Goal: Entertainment & Leisure: Consume media (video, audio)

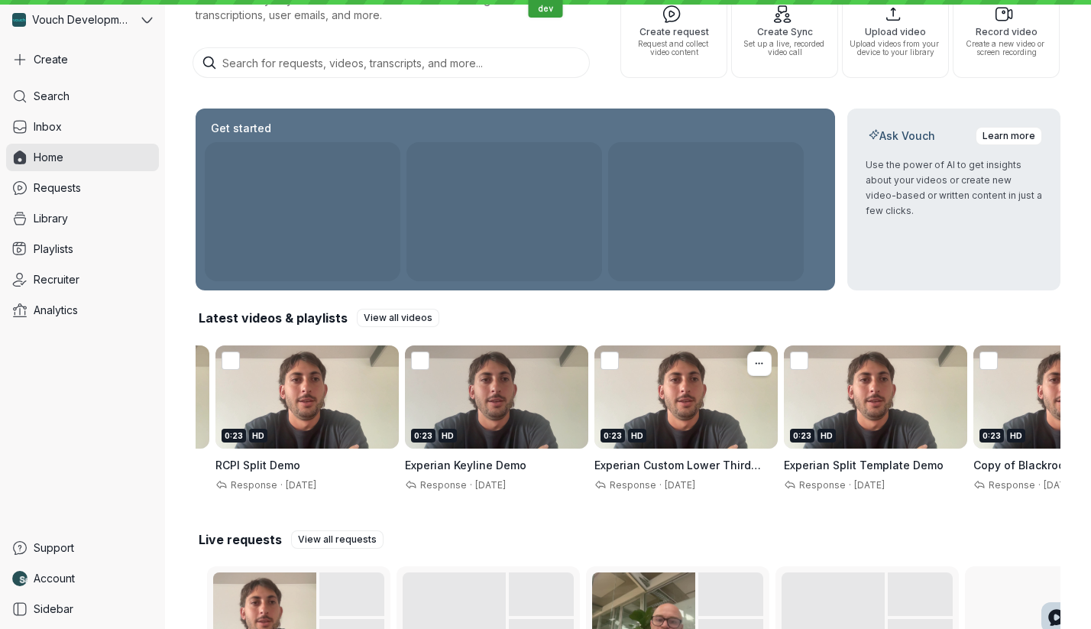
scroll to position [0, 184]
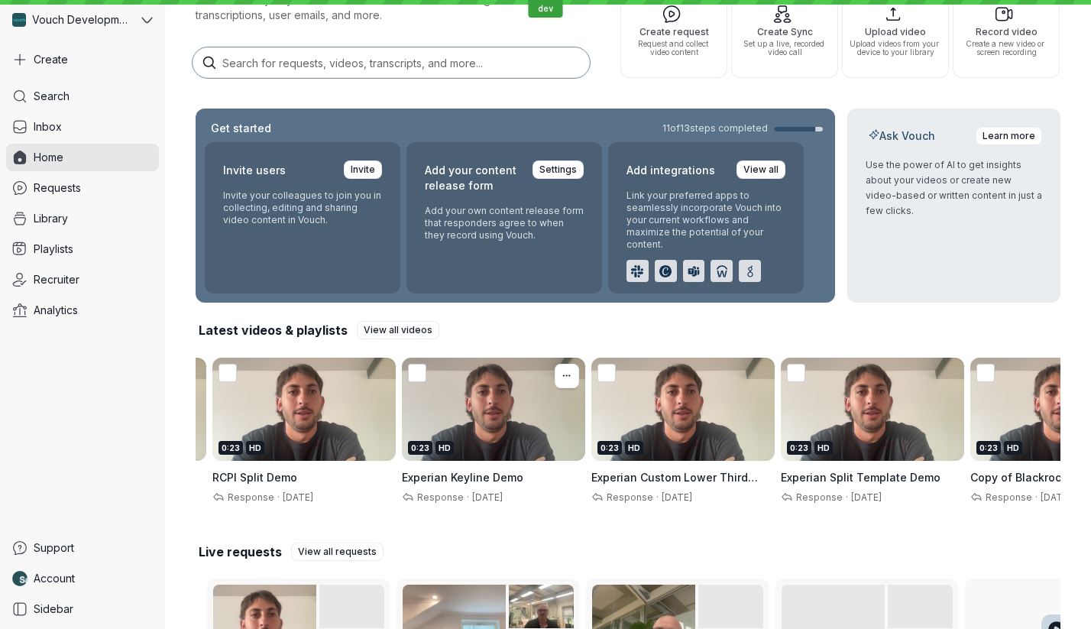
click at [495, 419] on div "0:23 HD" at bounding box center [493, 409] width 183 height 103
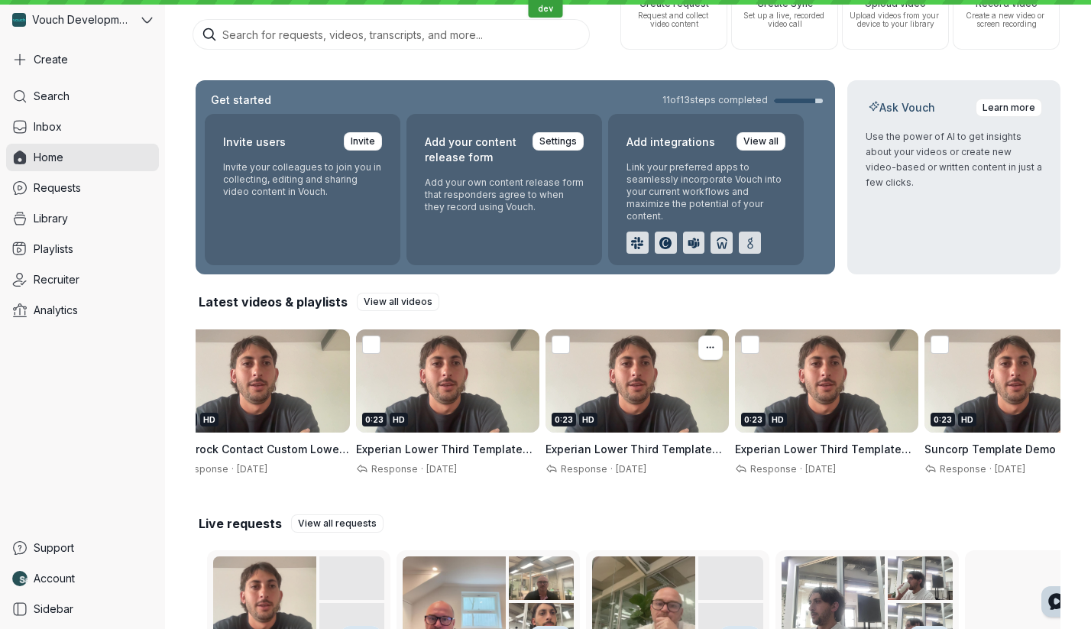
scroll to position [0, 1506]
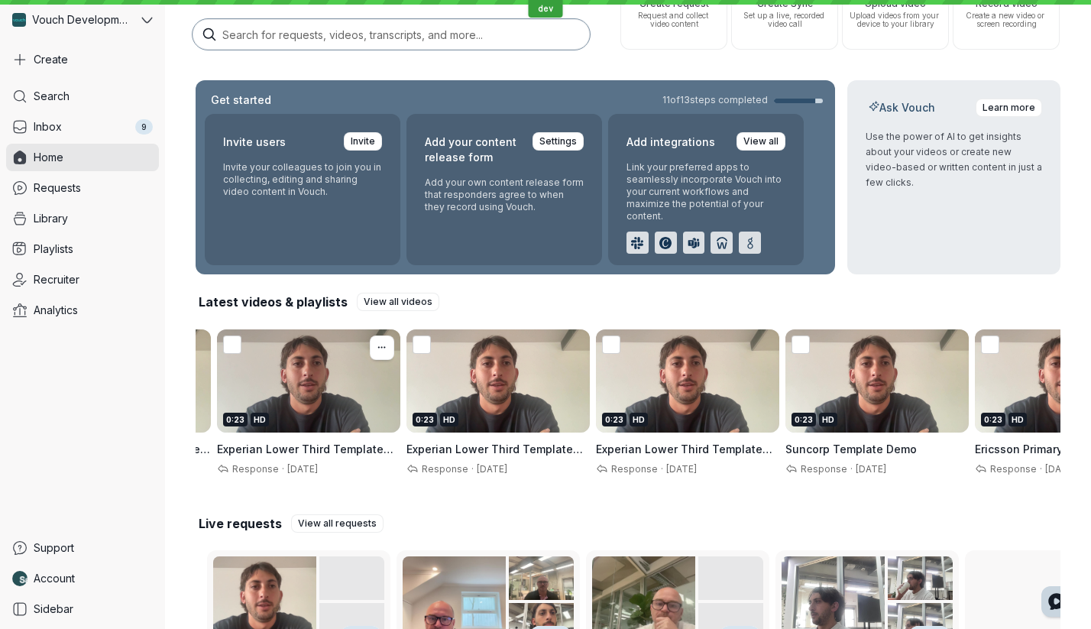
click at [347, 383] on div "0:23 HD" at bounding box center [308, 380] width 183 height 103
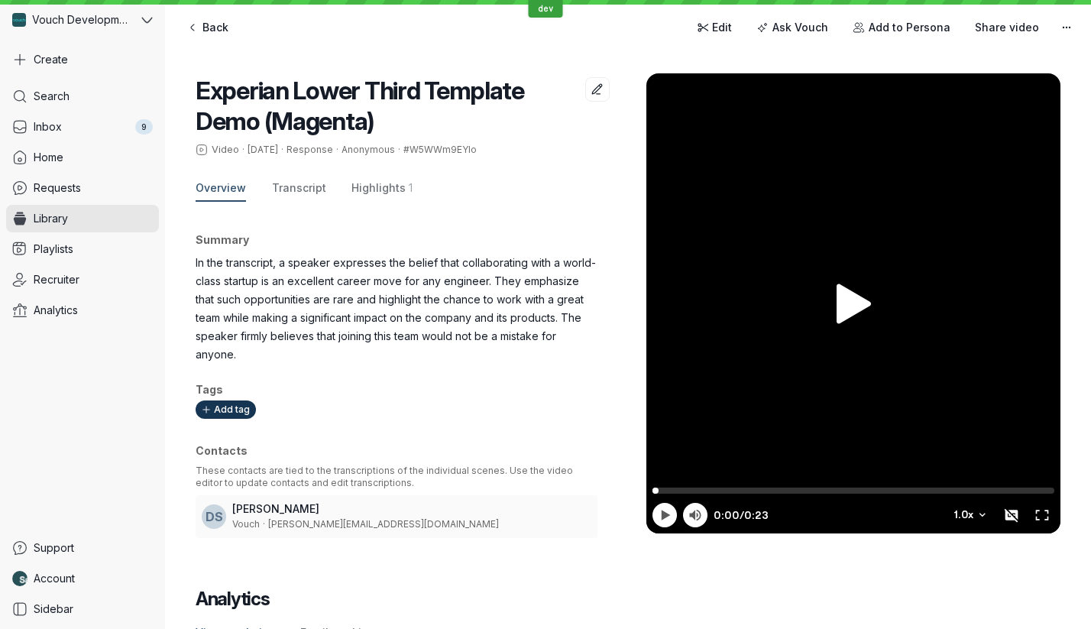
click at [835, 279] on div at bounding box center [854, 303] width 414 height 460
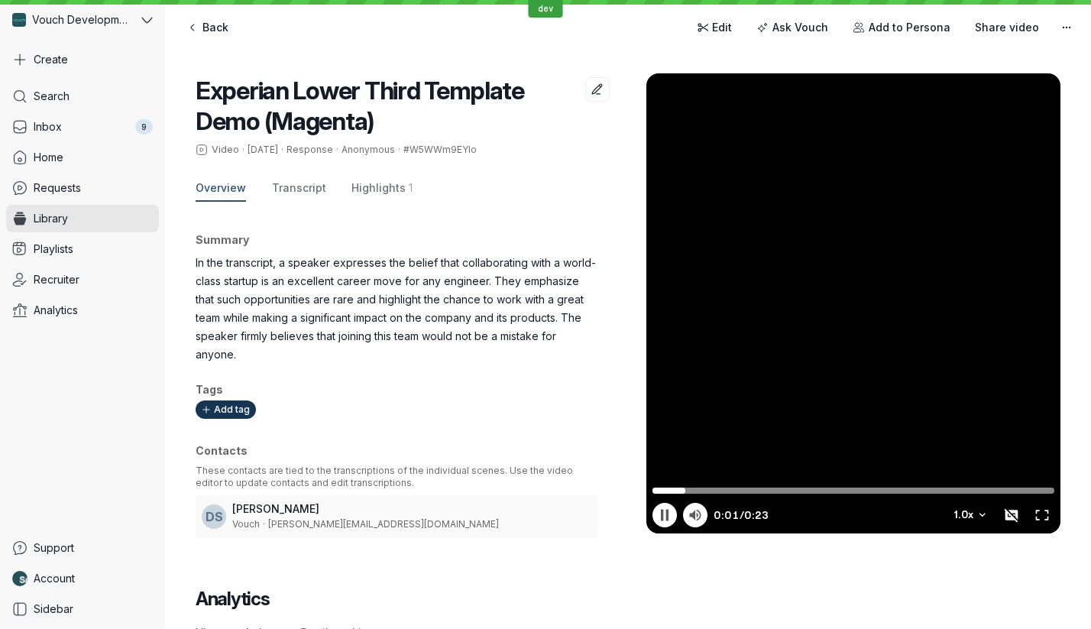
click at [916, 293] on div at bounding box center [854, 303] width 414 height 460
click at [1007, 28] on span "Share video" at bounding box center [1007, 27] width 64 height 15
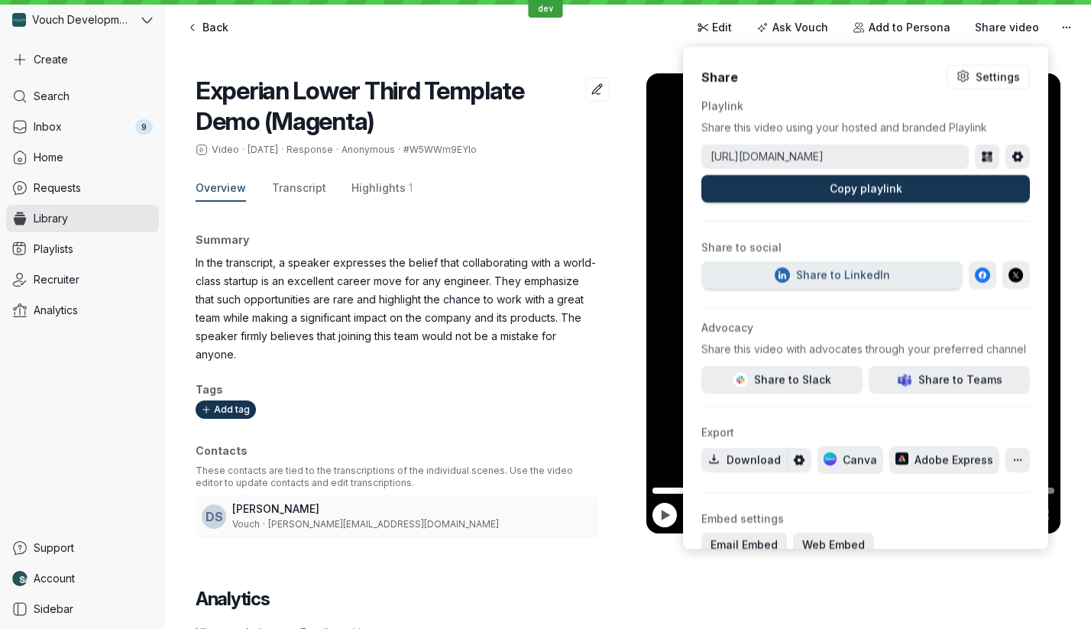
click at [914, 190] on button "Copy playlink" at bounding box center [866, 189] width 329 height 28
click at [877, 196] on button "Copy playlink" at bounding box center [866, 189] width 329 height 28
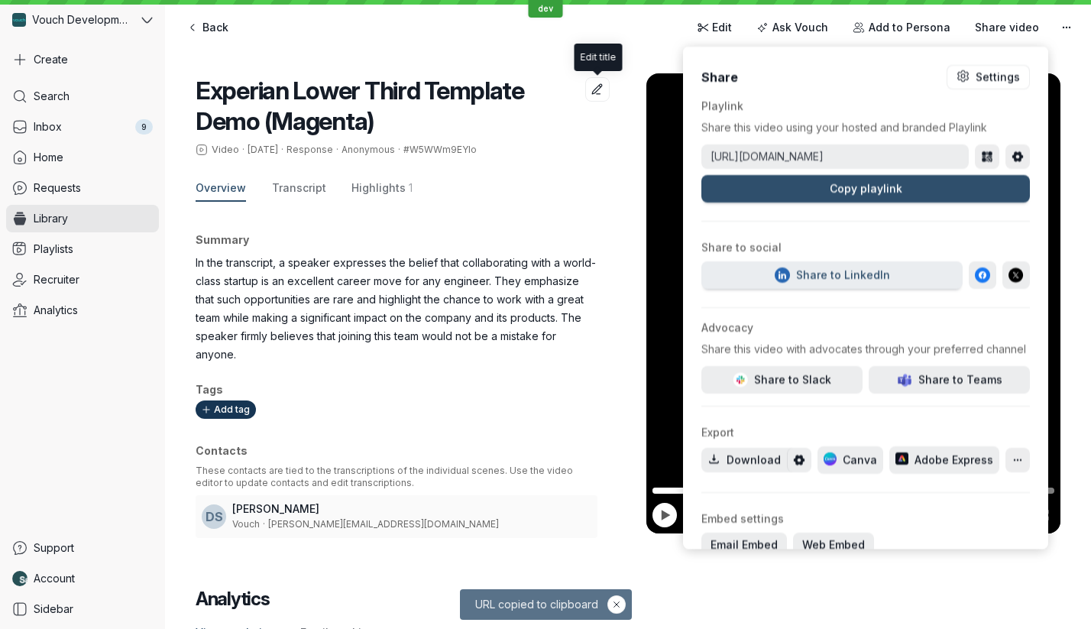
click at [558, 45] on div "Experian Lower Third Template Demo (Magenta) Video · [DATE] · Response · Anonym…" at bounding box center [628, 300] width 865 height 514
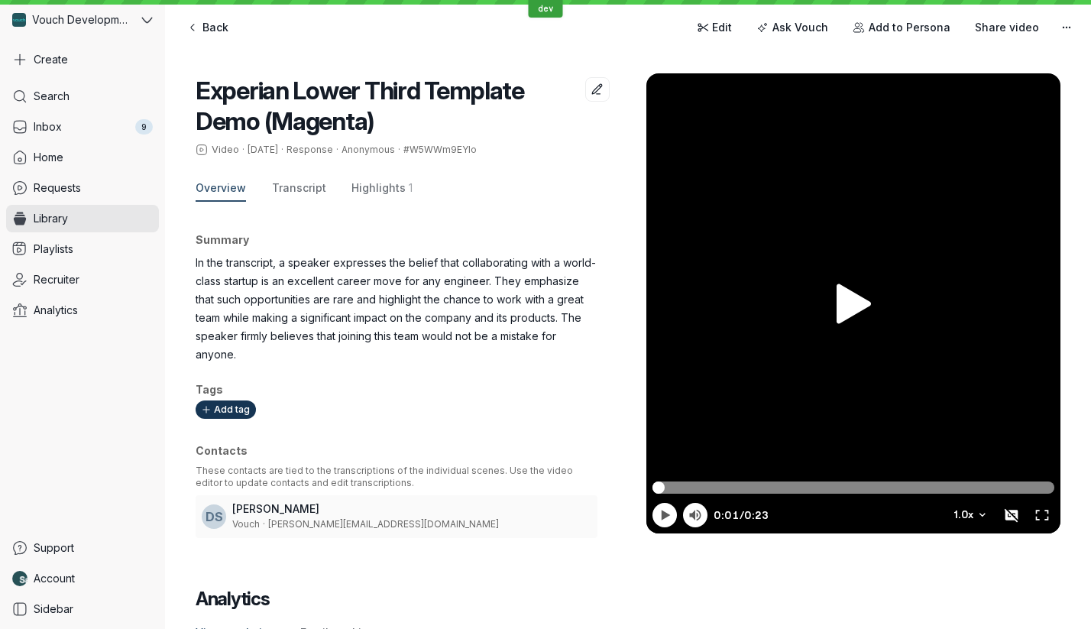
type input "0.01"
click at [659, 490] on input "Progress scrubber" at bounding box center [854, 488] width 402 height 12
click at [745, 420] on div at bounding box center [854, 303] width 414 height 460
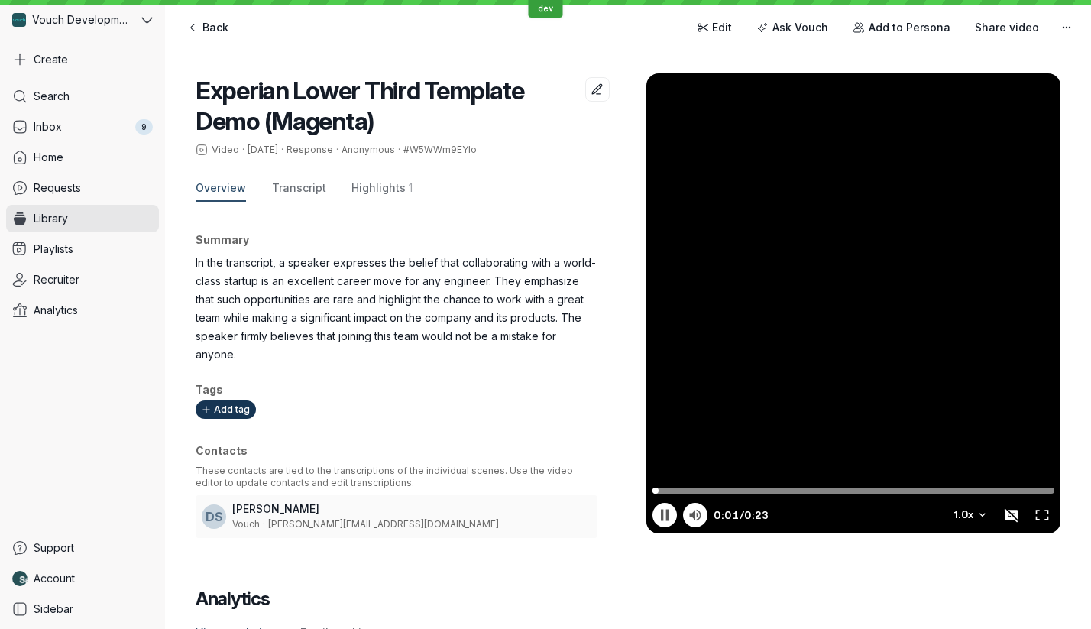
click at [939, 384] on div at bounding box center [854, 303] width 414 height 460
click at [100, 183] on link "Requests" at bounding box center [82, 188] width 153 height 28
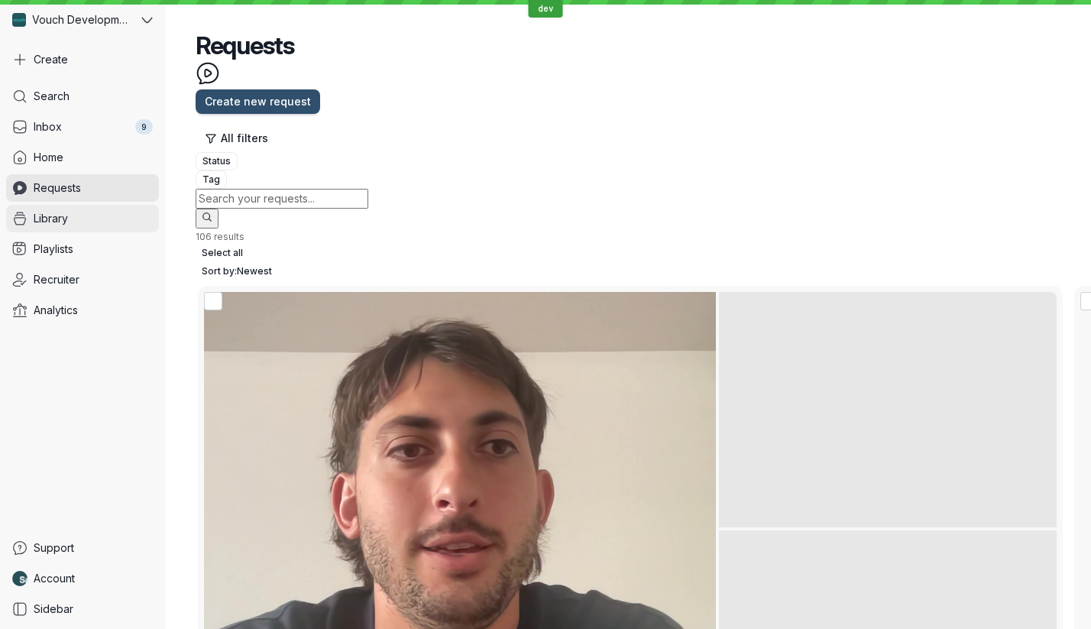
click at [83, 229] on link "Library" at bounding box center [82, 219] width 153 height 28
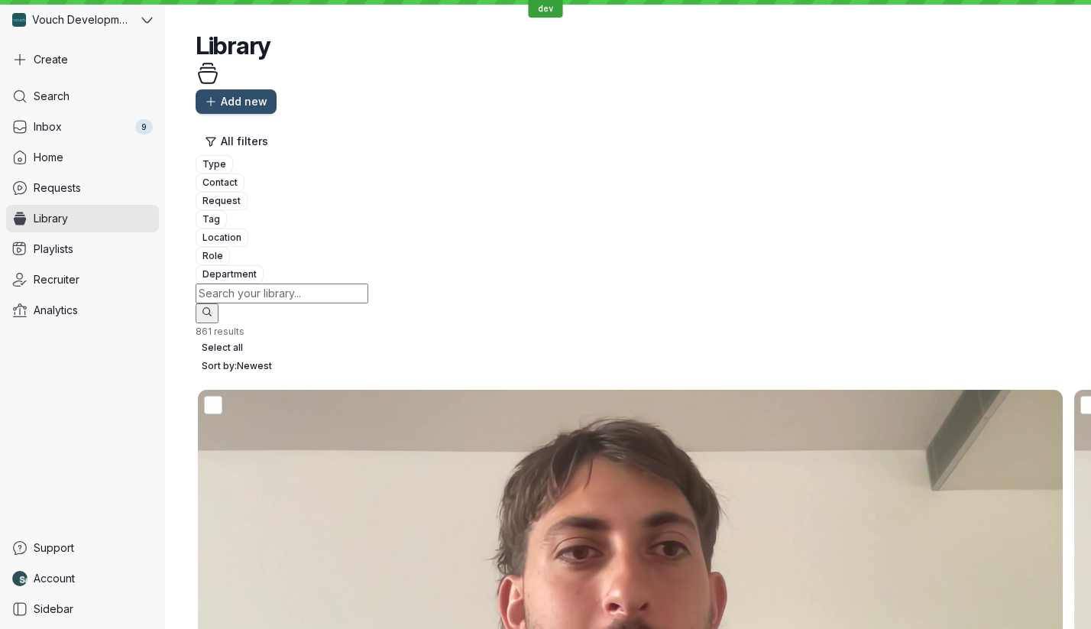
click at [109, 265] on div "Search Inbox 9 Home Requests Library Playlists Recruiter Analytics" at bounding box center [82, 306] width 153 height 446
click at [109, 257] on link "Playlists" at bounding box center [82, 249] width 153 height 28
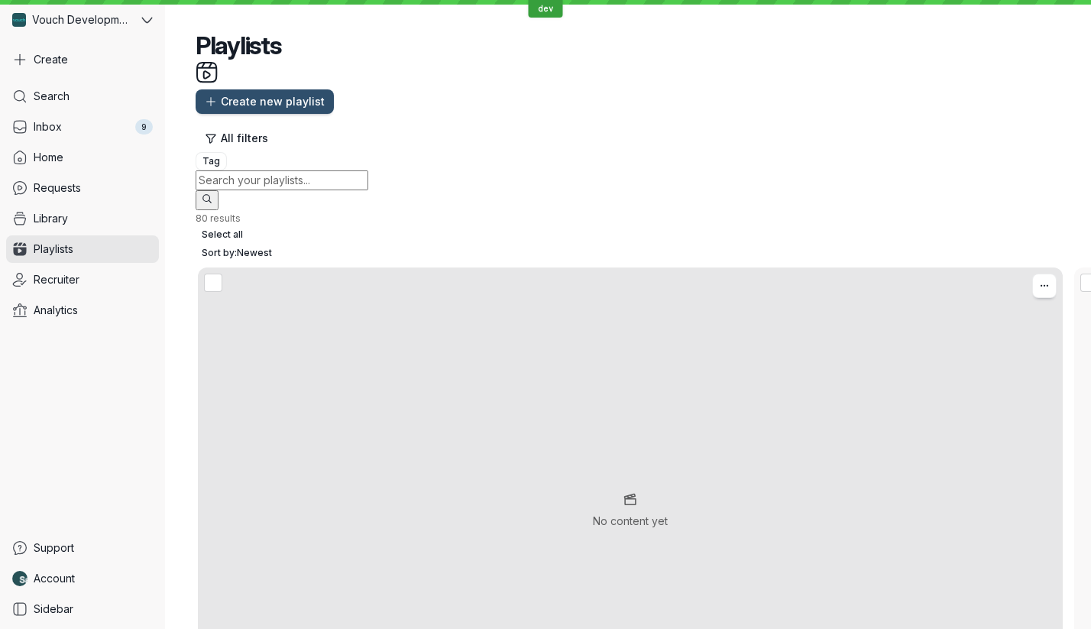
click at [291, 268] on div "No content yet" at bounding box center [630, 511] width 865 height 487
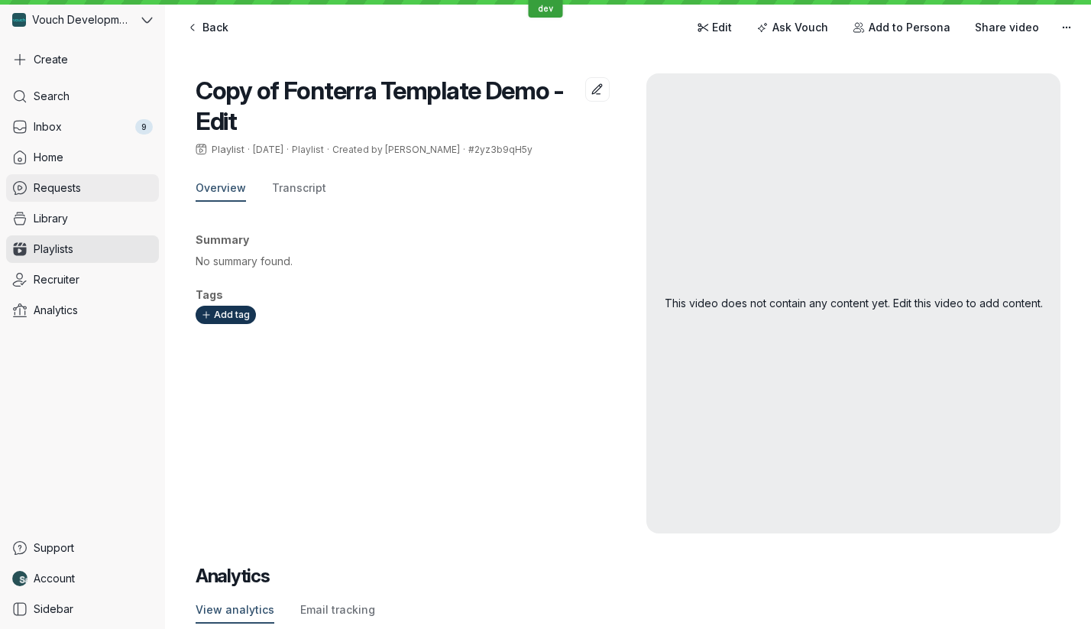
click at [96, 195] on link "Requests" at bounding box center [82, 188] width 153 height 28
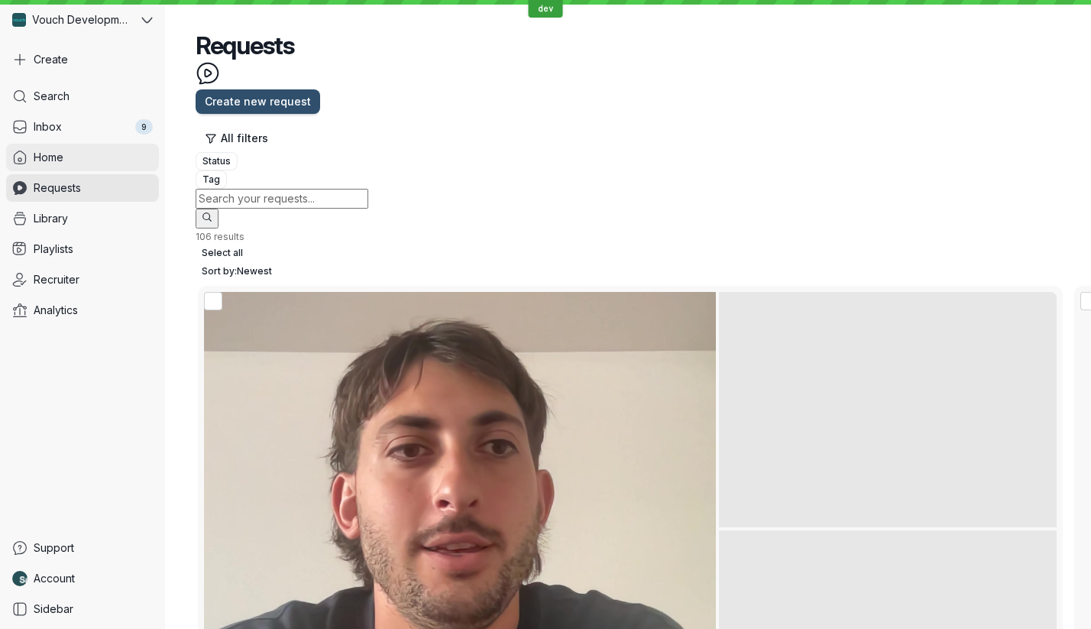
click at [89, 153] on link "Home" at bounding box center [82, 158] width 153 height 28
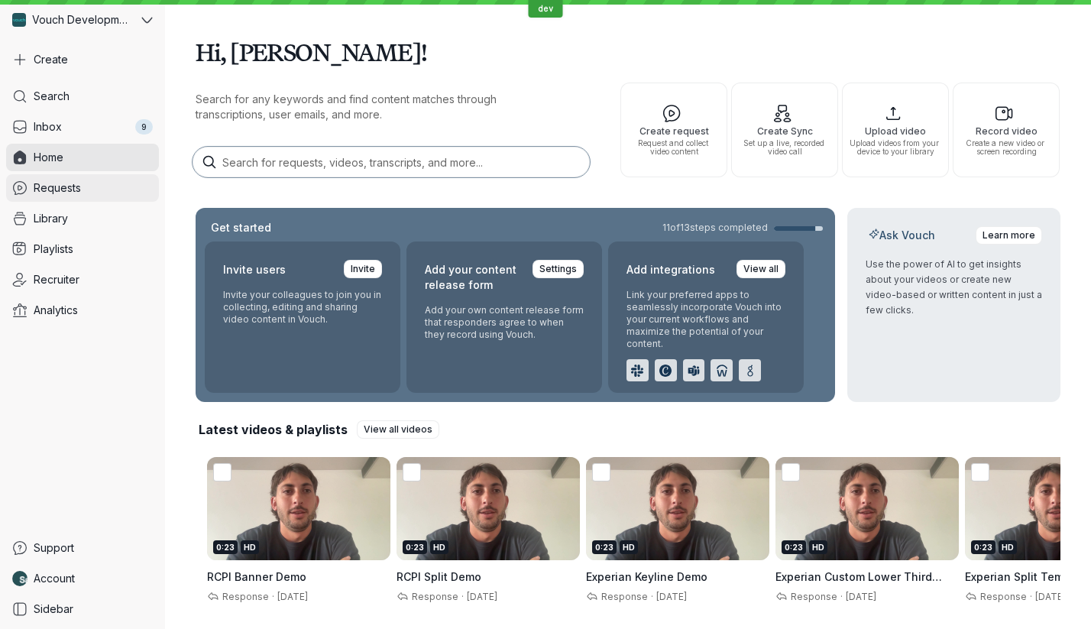
click at [93, 183] on link "Requests" at bounding box center [82, 188] width 153 height 28
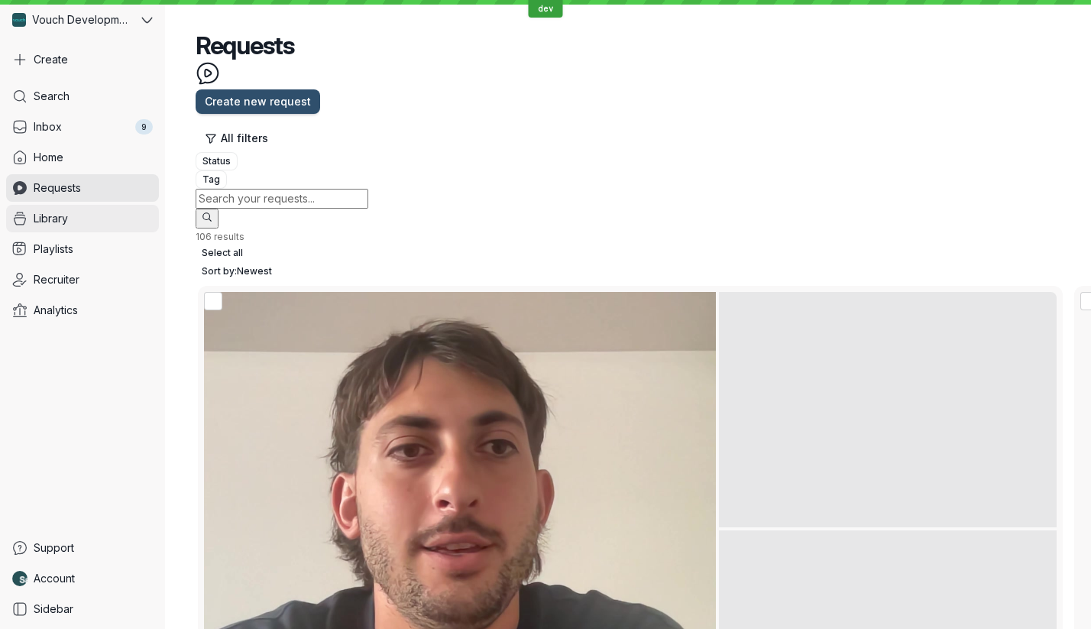
click at [101, 211] on link "Library" at bounding box center [82, 219] width 153 height 28
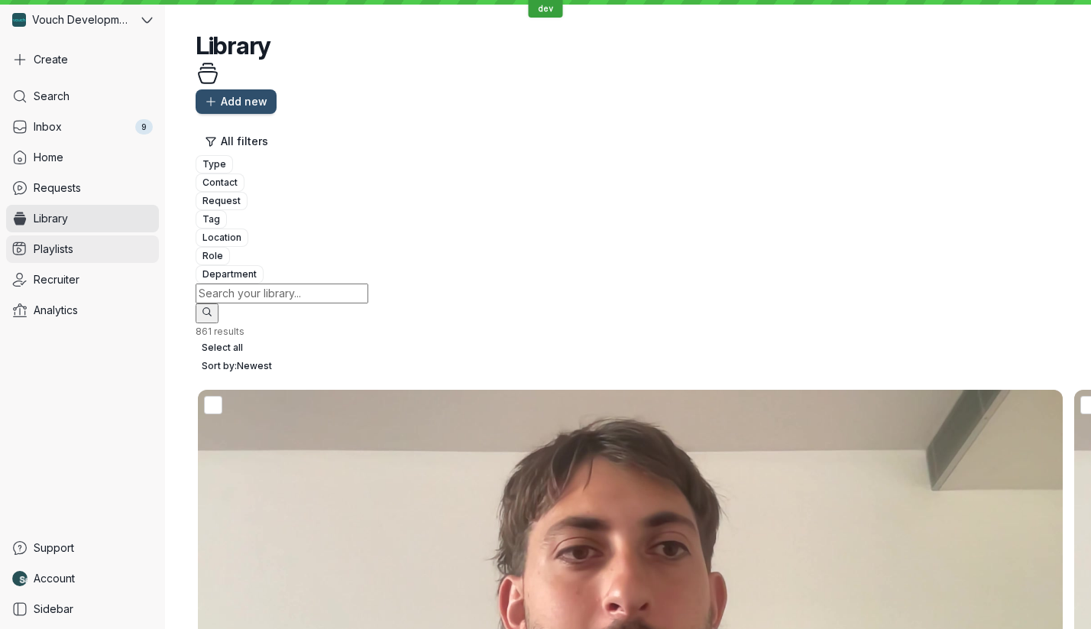
click at [105, 242] on link "Playlists" at bounding box center [82, 249] width 153 height 28
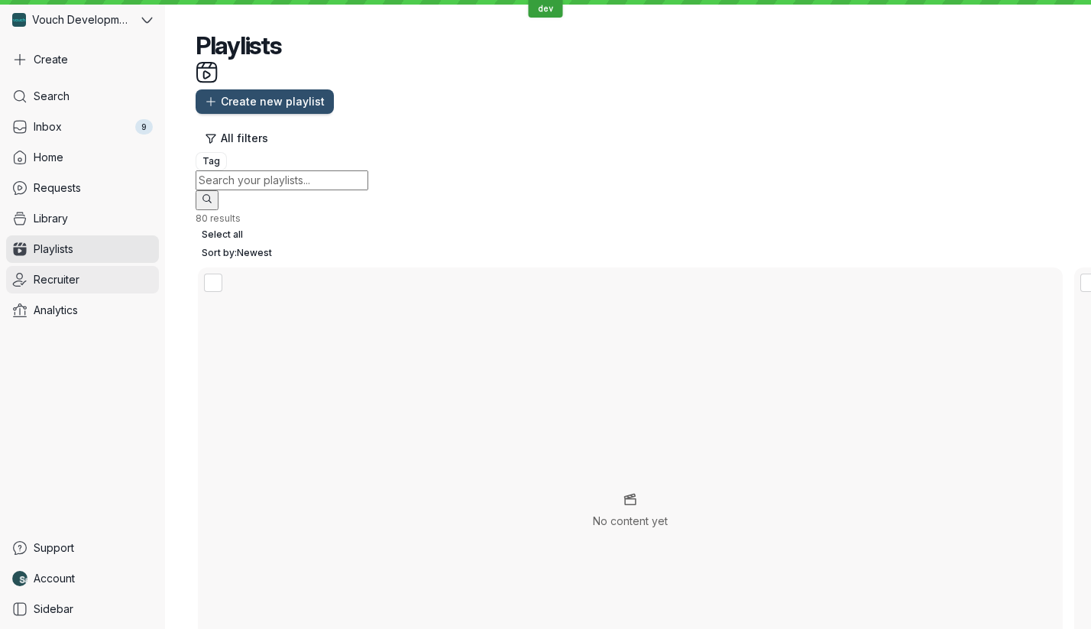
click at [105, 269] on link "Recruiter" at bounding box center [82, 280] width 153 height 28
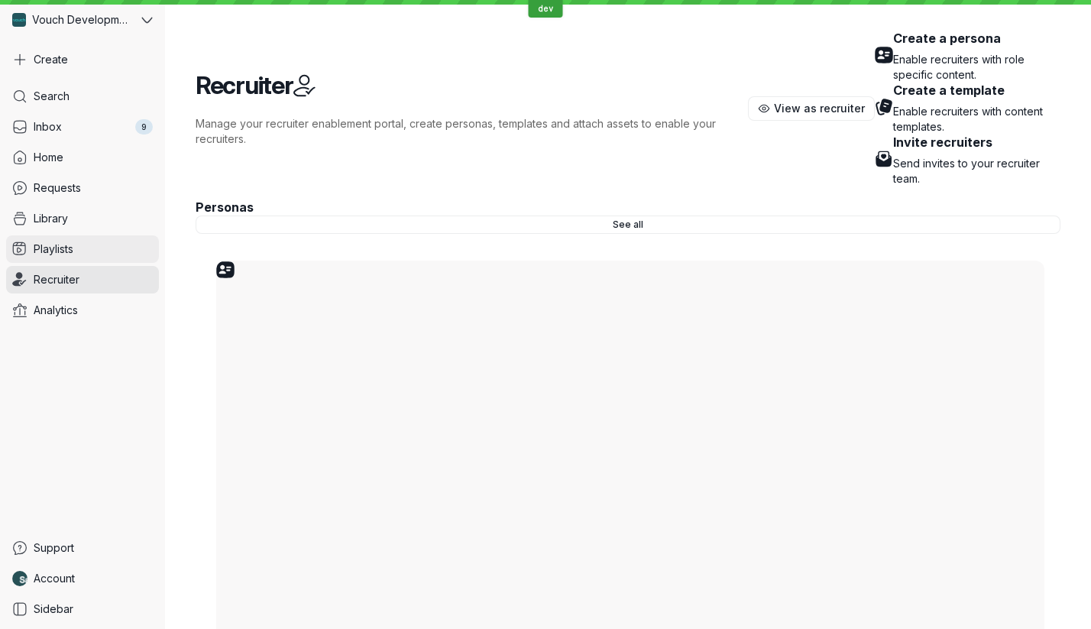
click at [104, 247] on link "Playlists" at bounding box center [82, 249] width 153 height 28
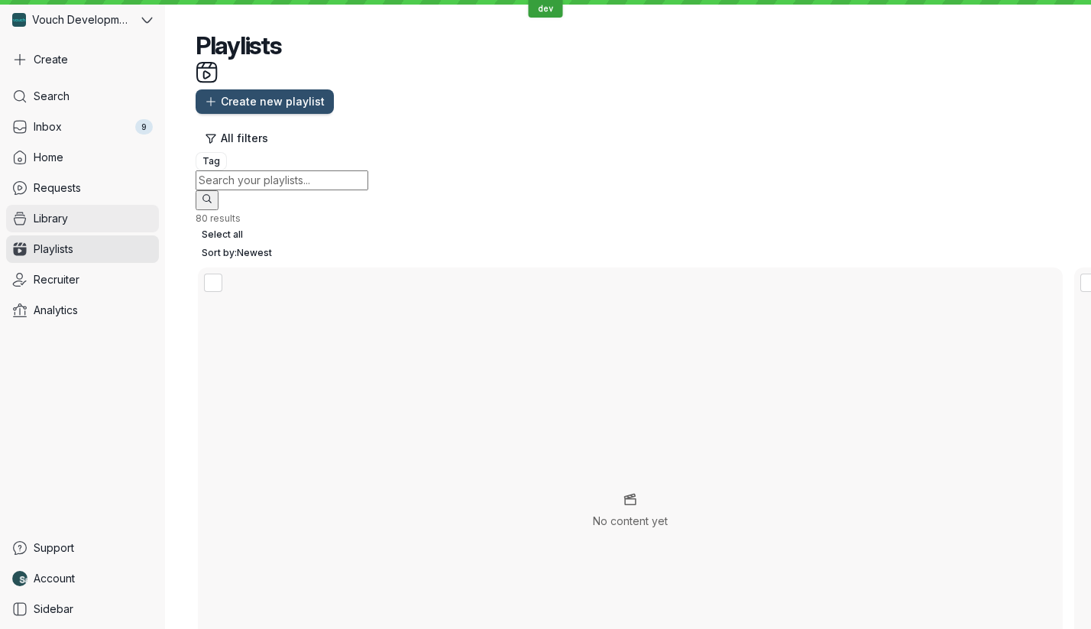
click at [94, 216] on link "Library" at bounding box center [82, 219] width 153 height 28
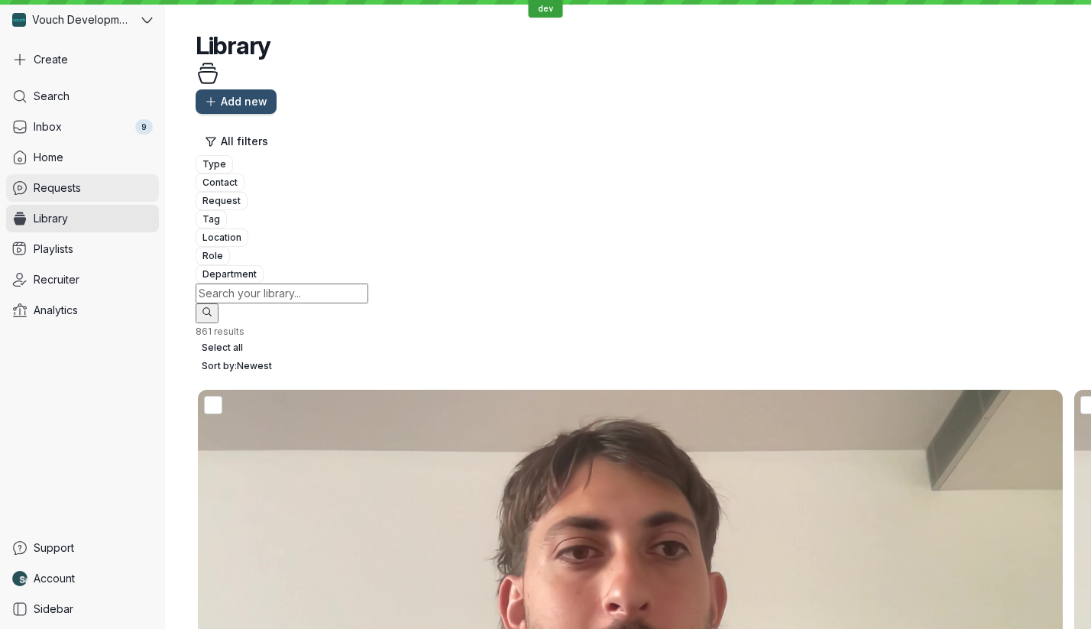
click at [88, 190] on link "Requests" at bounding box center [82, 188] width 153 height 28
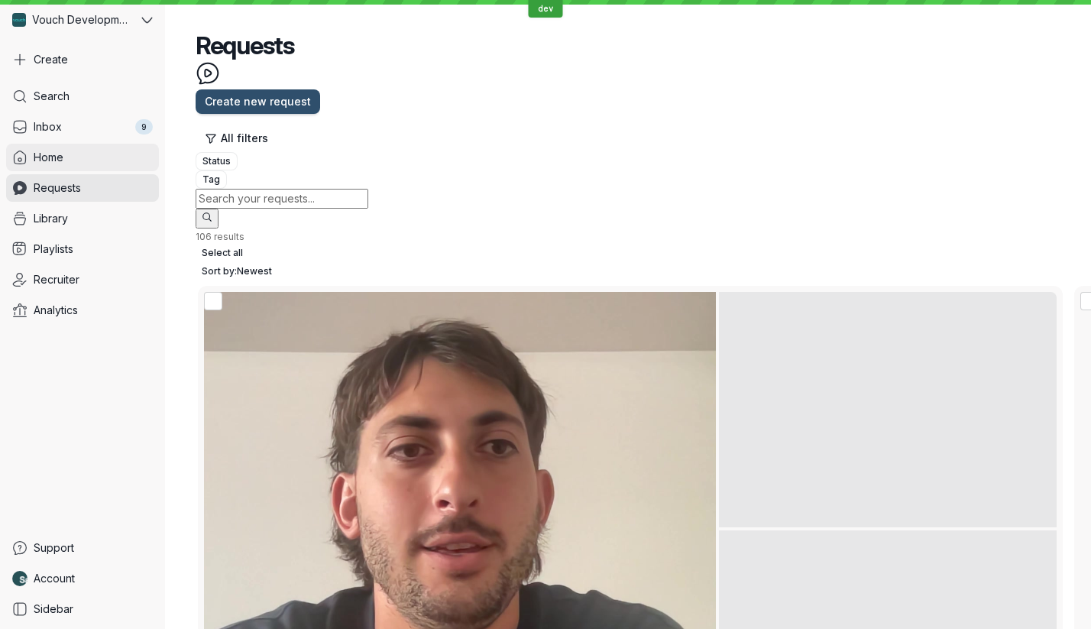
click at [76, 168] on link "Home" at bounding box center [82, 158] width 153 height 28
